Goal: Information Seeking & Learning: Learn about a topic

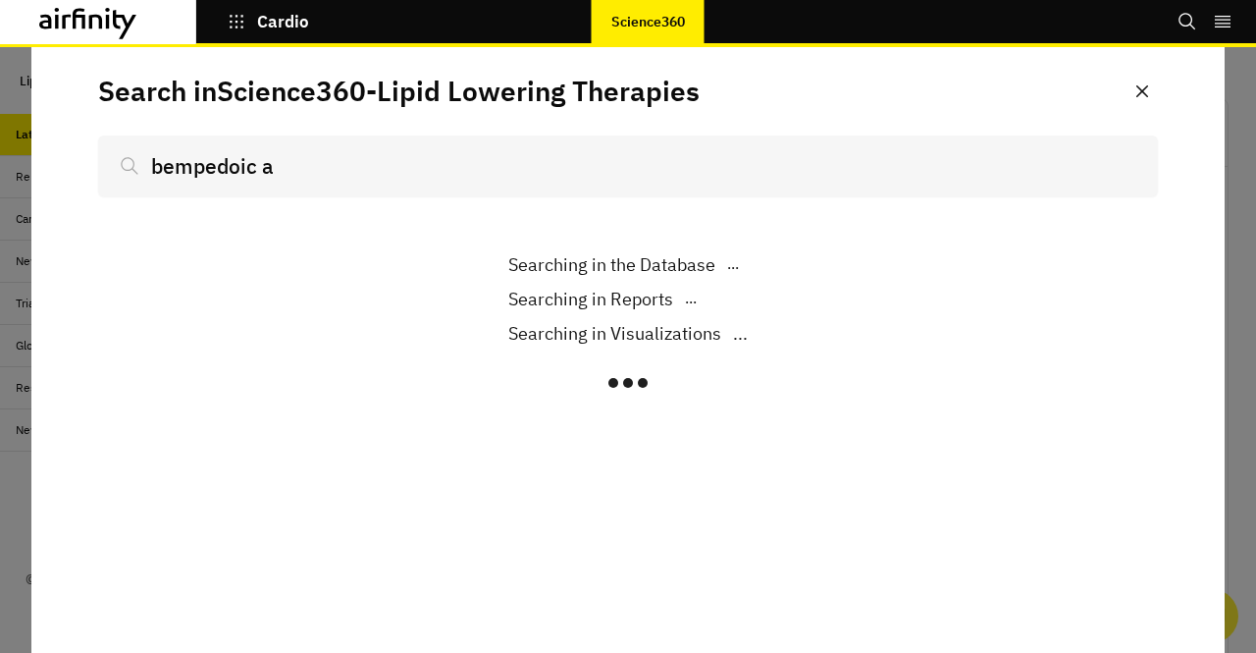
scroll to position [1342, 573]
type input "bempedoic ac"
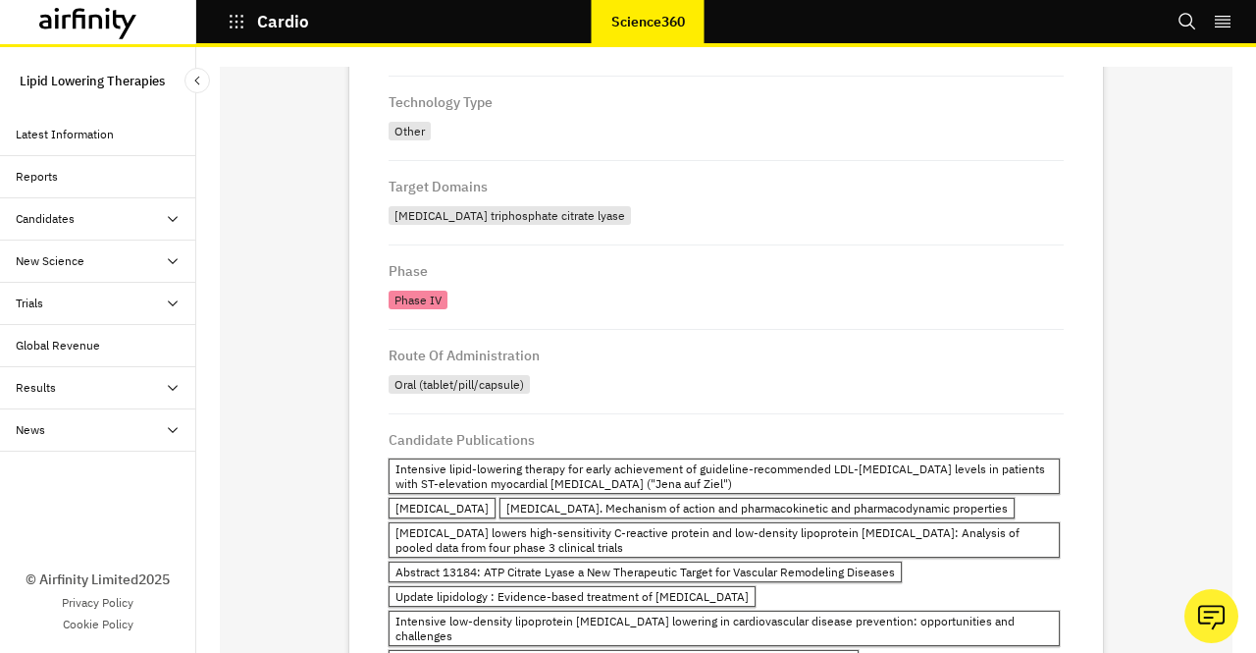
scroll to position [342, 0]
click at [138, 302] on div "Trials" at bounding box center [106, 303] width 181 height 18
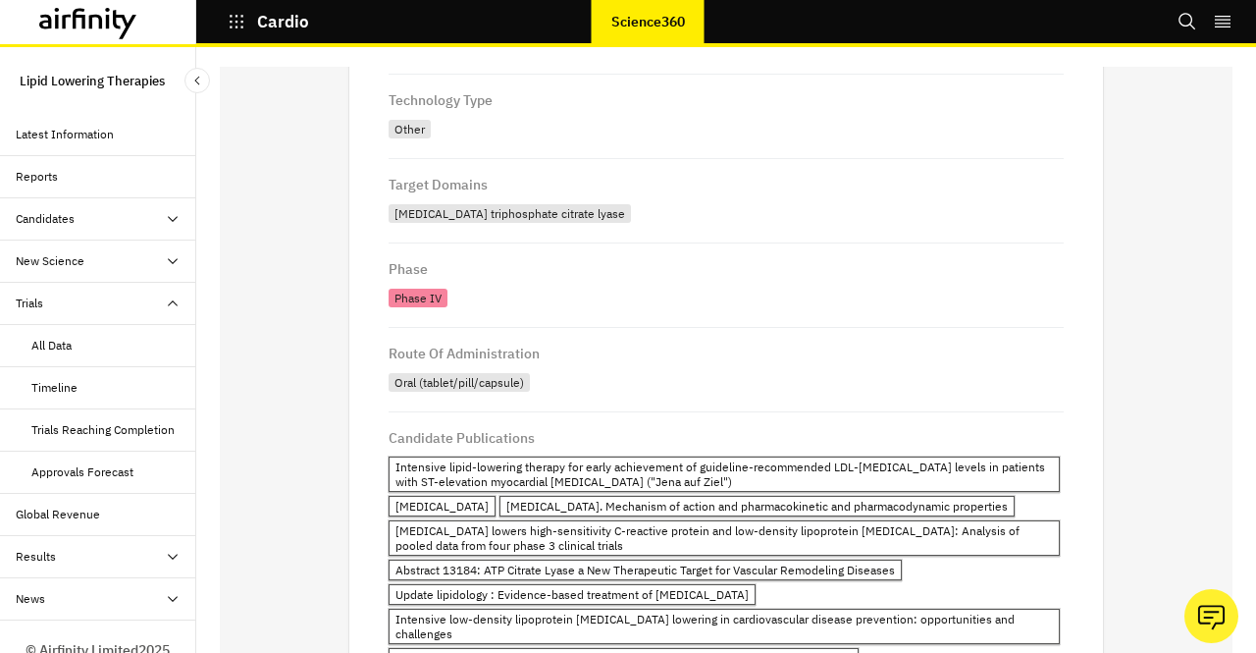
click at [73, 426] on div "Trials Reaching Completion" at bounding box center [102, 430] width 143 height 18
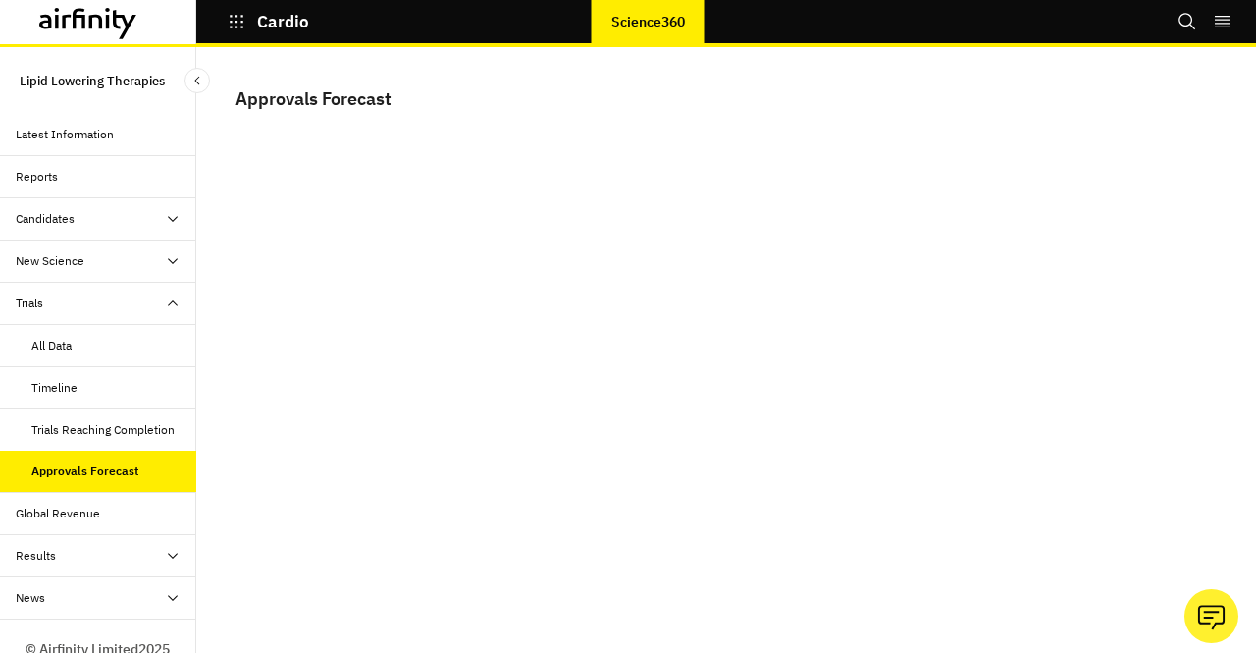
click at [77, 423] on div "Trials Reaching Completion" at bounding box center [102, 430] width 143 height 18
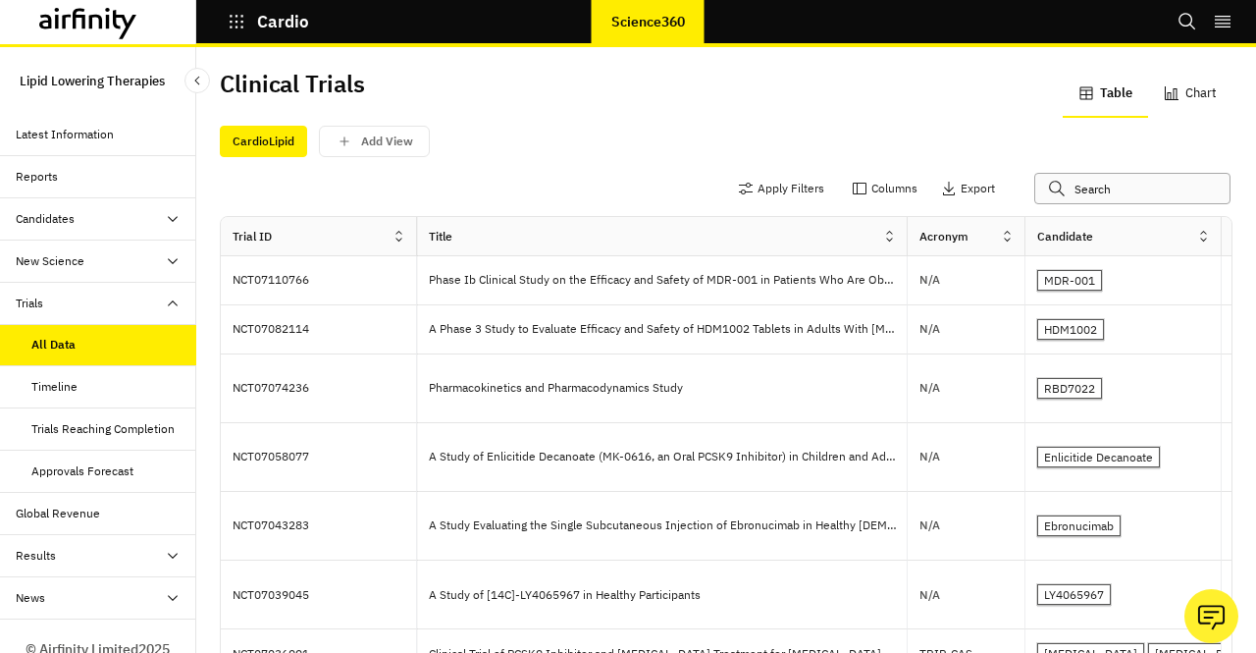
click at [1046, 185] on input "text" at bounding box center [1132, 188] width 196 height 31
click at [753, 188] on button "Apply Filters" at bounding box center [781, 188] width 86 height 31
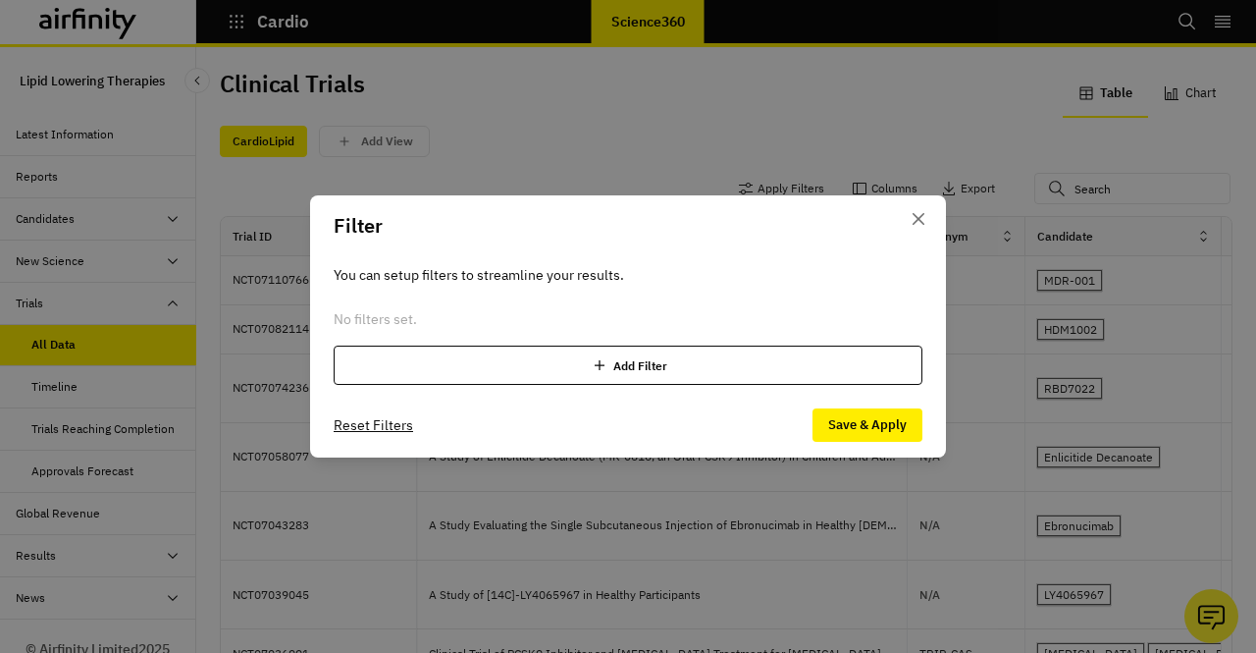
click at [578, 357] on div "Add Filter" at bounding box center [628, 364] width 589 height 39
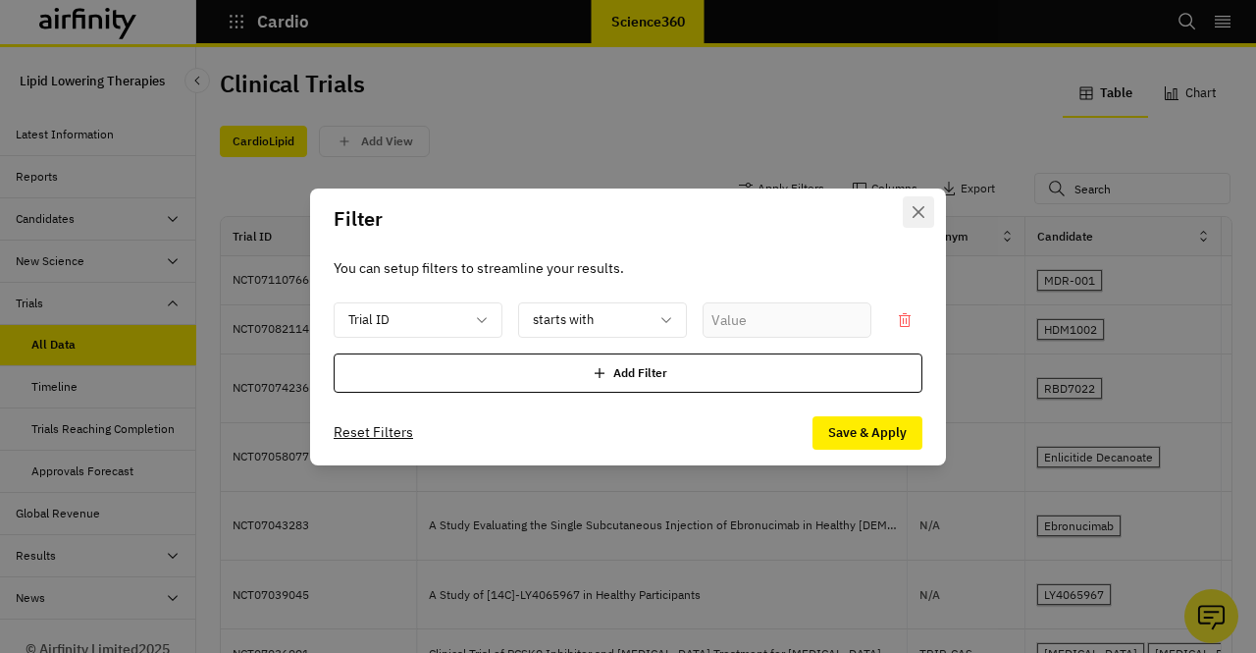
click at [911, 211] on button "Close" at bounding box center [918, 211] width 31 height 31
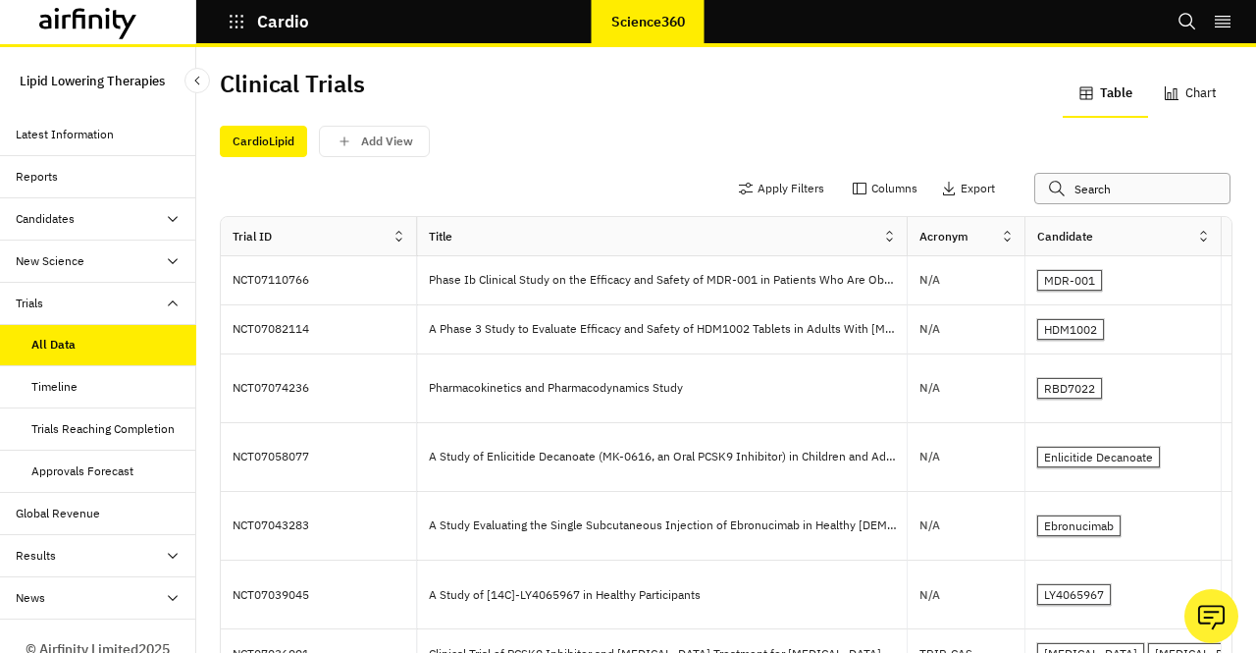
click at [1072, 197] on input "text" at bounding box center [1132, 188] width 196 height 31
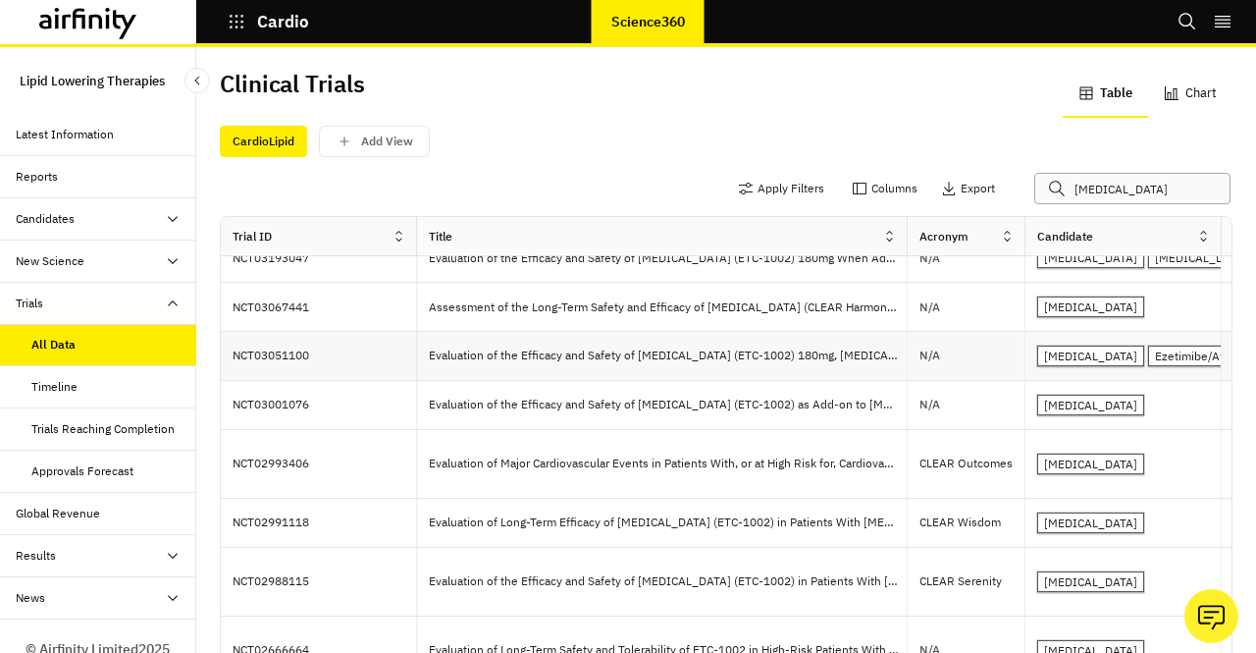
scroll to position [899, 0]
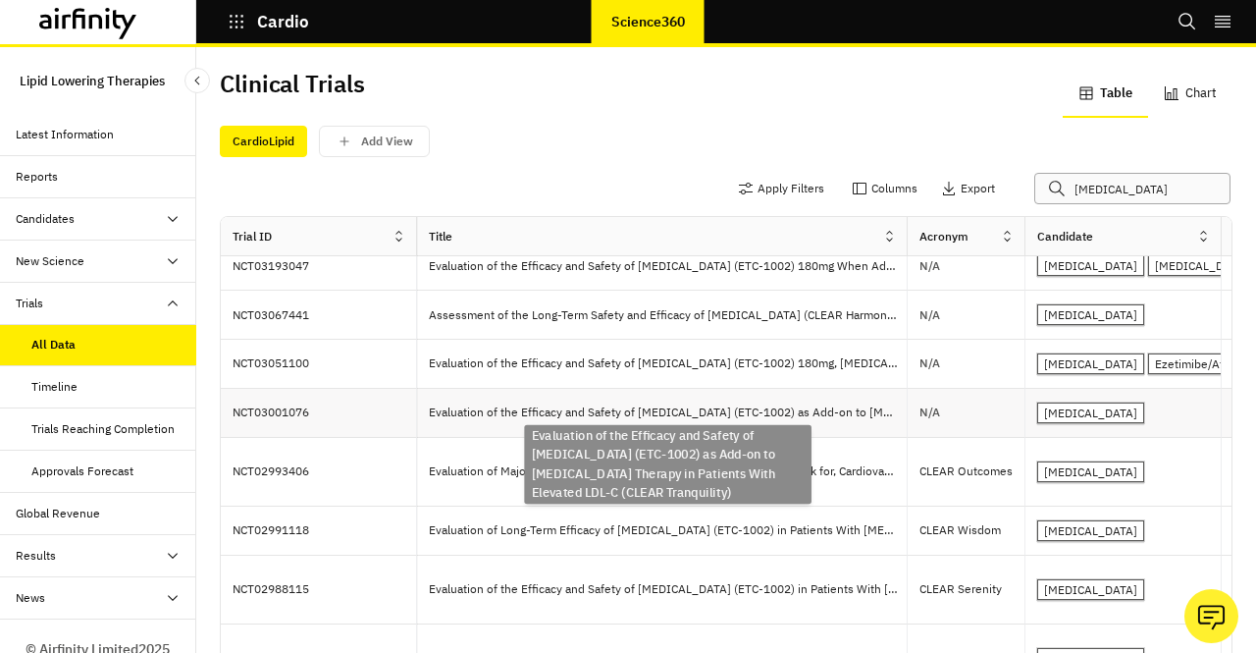
type input "[MEDICAL_DATA]"
click at [704, 393] on div "Evaluation of the Efficacy and Safety of Bempedoic Acid (ETC-1002) as Add-on to…" at bounding box center [662, 413] width 491 height 49
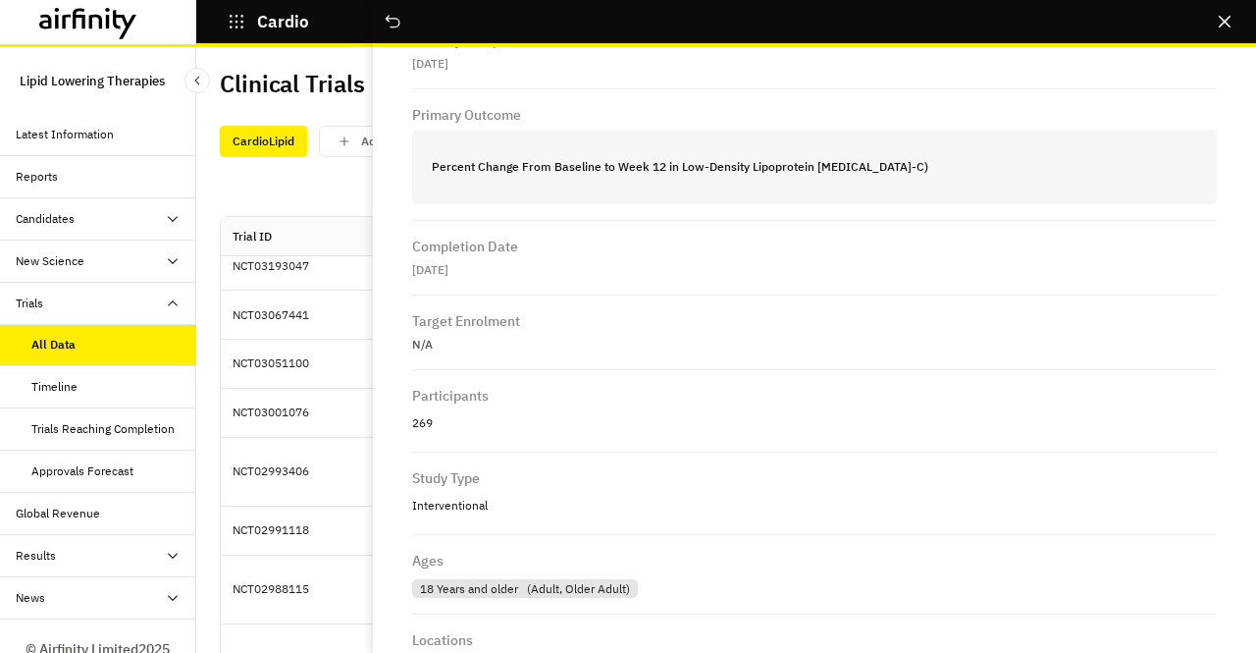
scroll to position [661, 0]
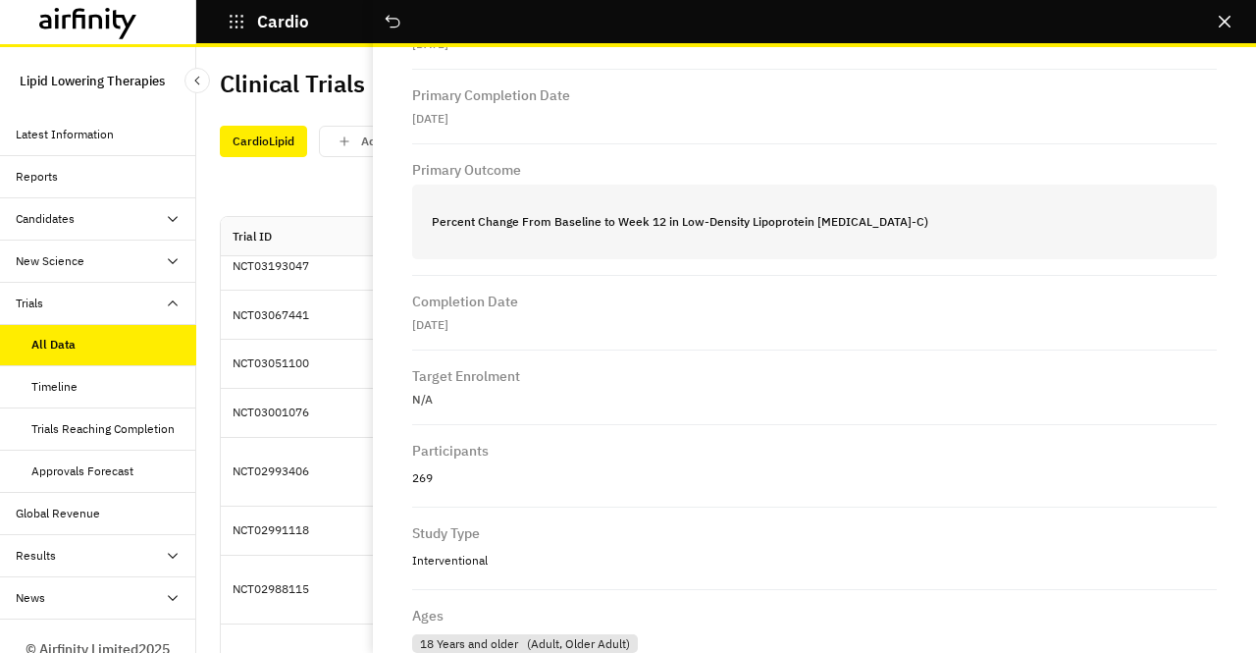
click at [328, 174] on div "Apply Filters Columns Export bempedoic acid" at bounding box center [726, 190] width 1013 height 51
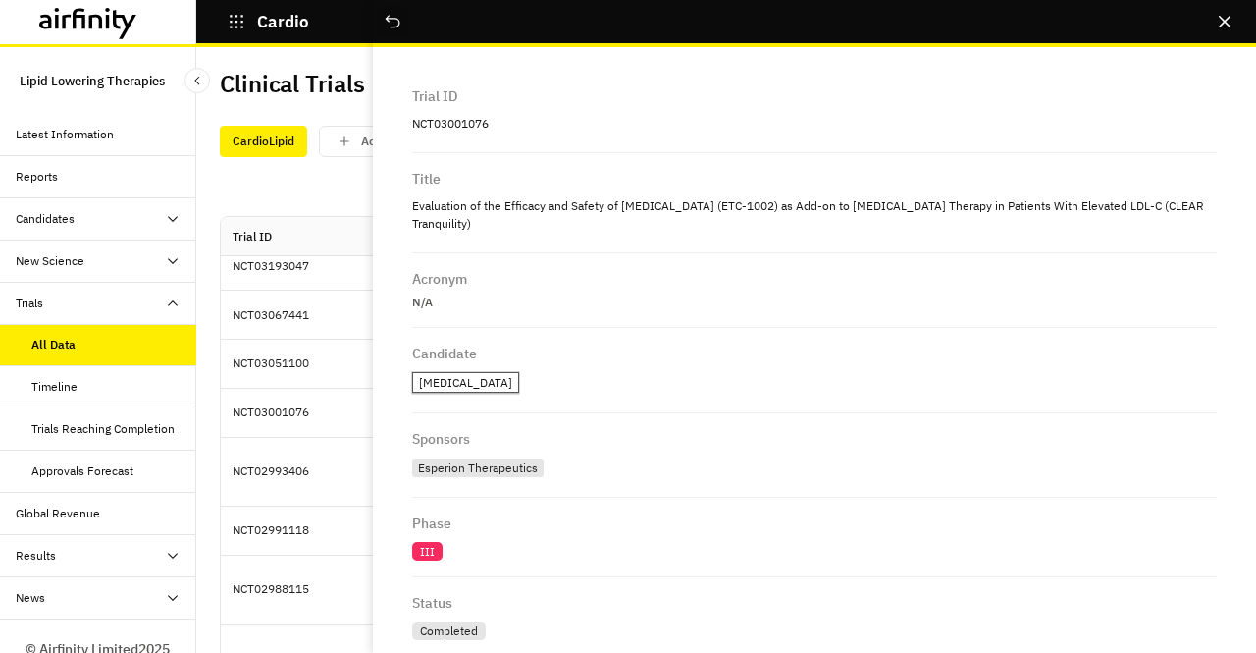
click at [390, 7] on button "Close" at bounding box center [392, 21] width 31 height 31
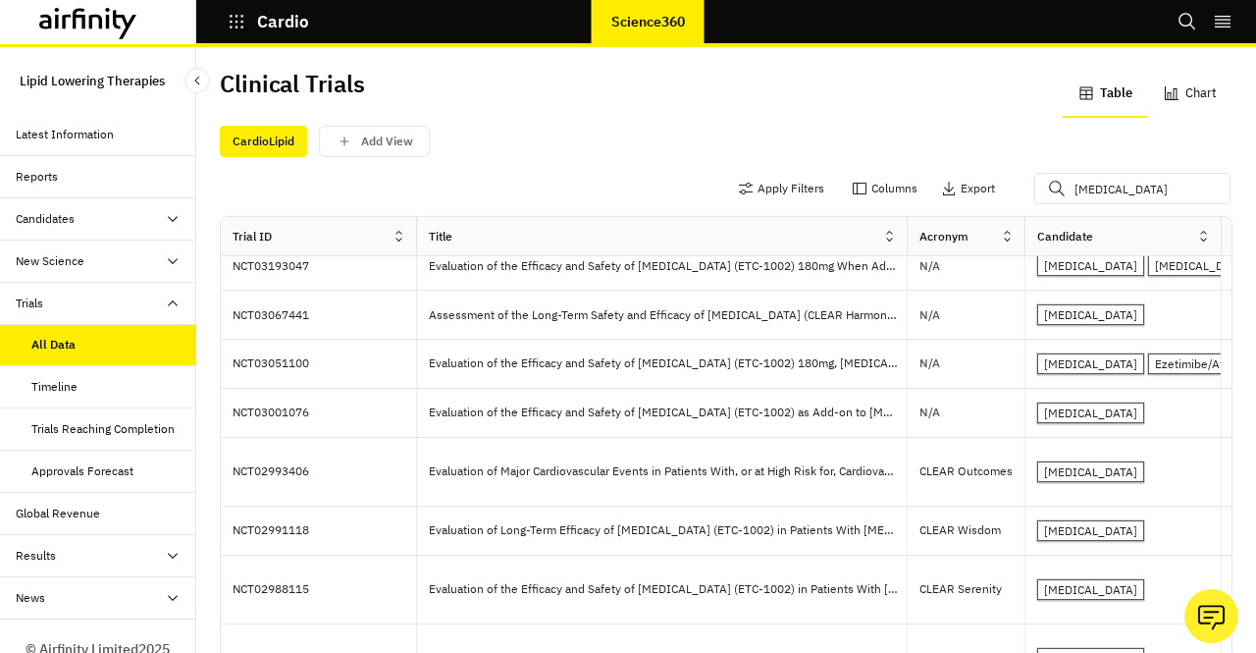
click at [165, 217] on icon at bounding box center [173, 219] width 16 height 16
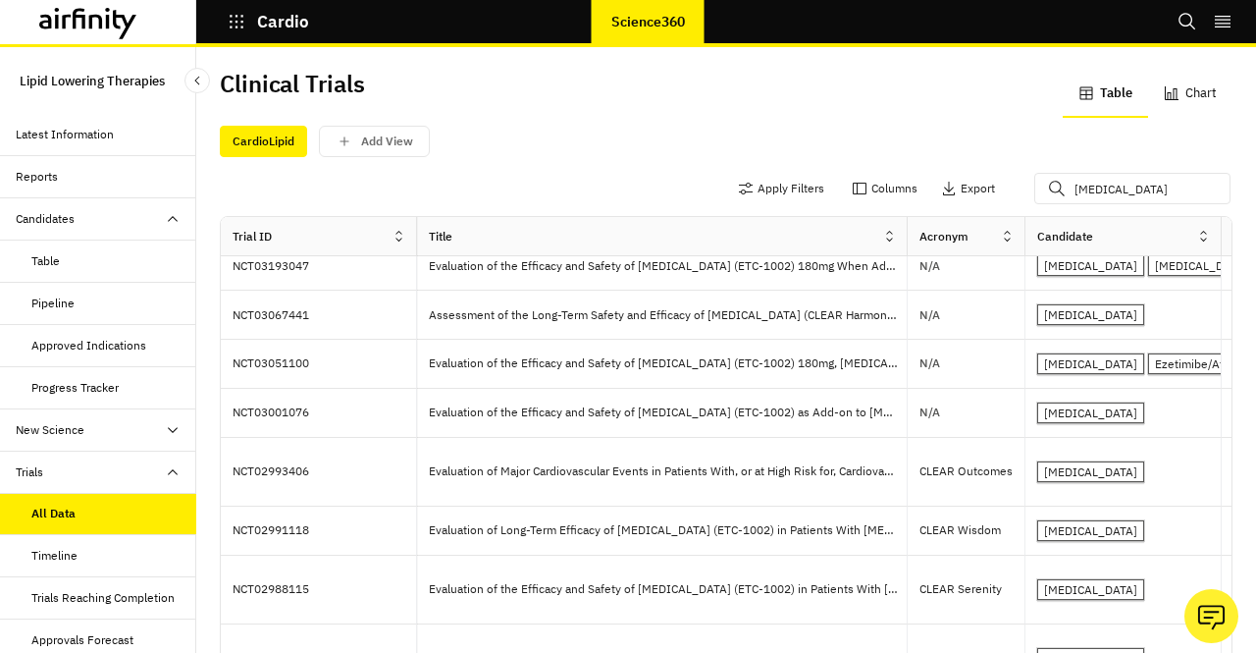
click at [103, 382] on div "Progress Tracker" at bounding box center [74, 388] width 87 height 18
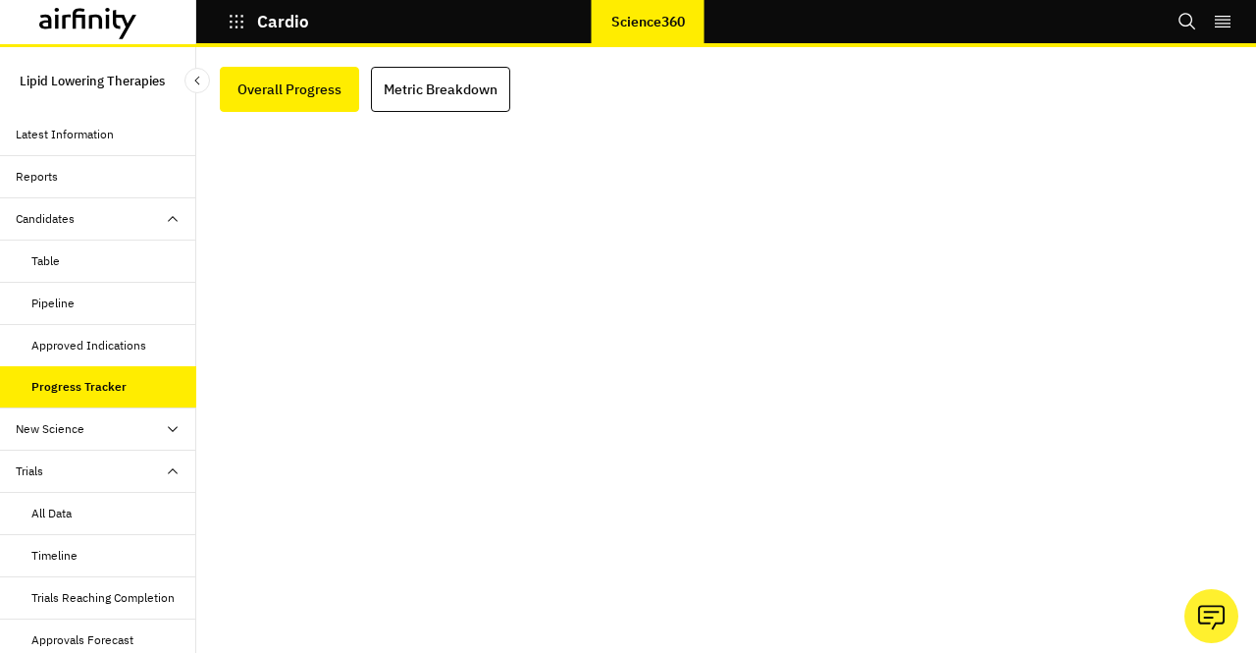
click at [81, 142] on div "Latest Information" at bounding box center [65, 135] width 98 height 18
